Goal: Task Accomplishment & Management: Manage account settings

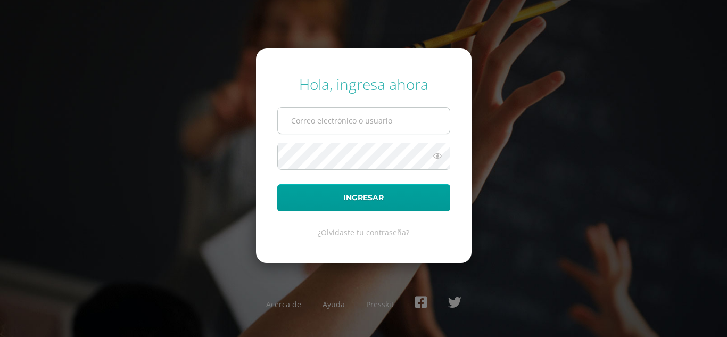
click at [349, 118] on input "text" at bounding box center [364, 120] width 172 height 26
type input "[EMAIL_ADDRESS][DOMAIN_NAME]"
click at [277, 184] on button "Ingresar" at bounding box center [363, 197] width 173 height 27
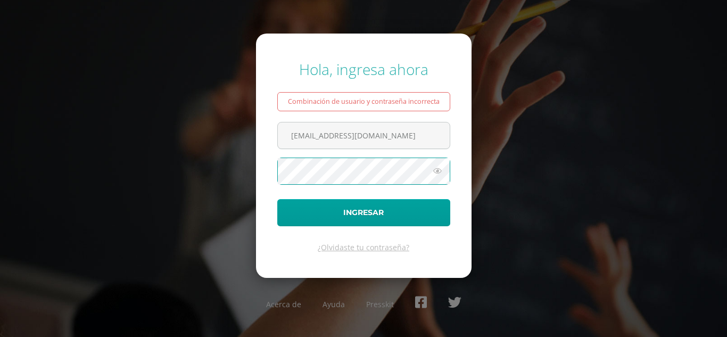
click at [277, 199] on button "Ingresar" at bounding box center [363, 212] width 173 height 27
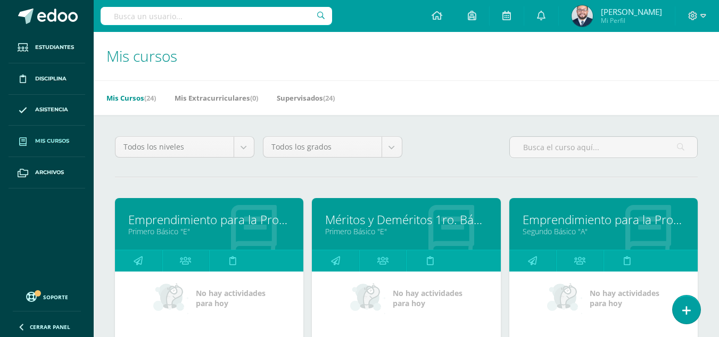
click at [155, 220] on link "Emprendimiento para la Productividad" at bounding box center [209, 219] width 162 height 16
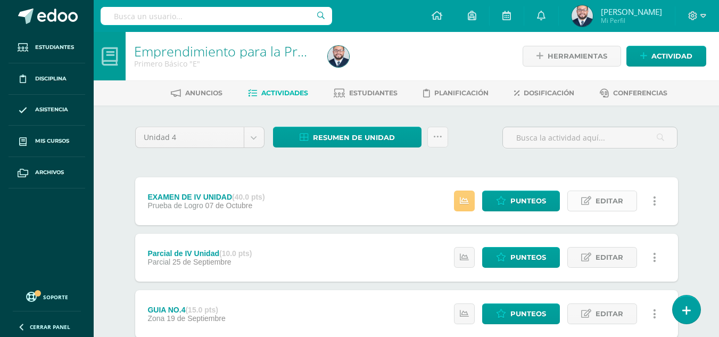
click at [610, 197] on span "Editar" at bounding box center [609, 201] width 28 height 20
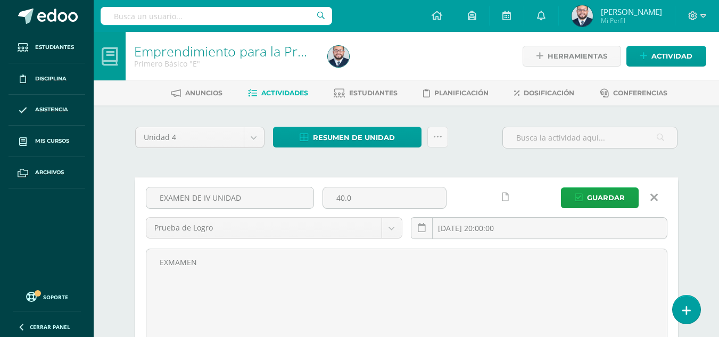
click at [482, 156] on div "Unidad 4 Unidad 1 Unidad 2 Unidad 3 Unidad 4 Resumen de unidad Descargar como H…" at bounding box center [406, 142] width 551 height 30
click at [590, 193] on span "Guardar" at bounding box center [606, 198] width 38 height 20
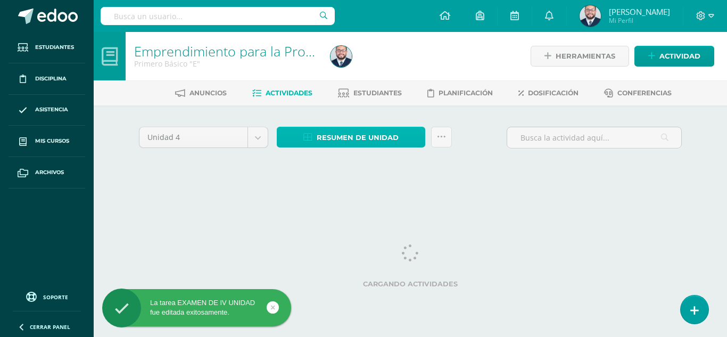
click at [326, 139] on span "Resumen de unidad" at bounding box center [358, 138] width 82 height 20
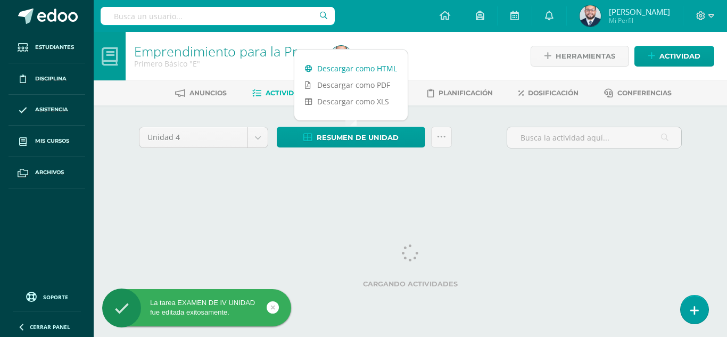
click at [358, 63] on link "Descargar como HTML" at bounding box center [350, 68] width 113 height 16
